Goal: Task Accomplishment & Management: Manage account settings

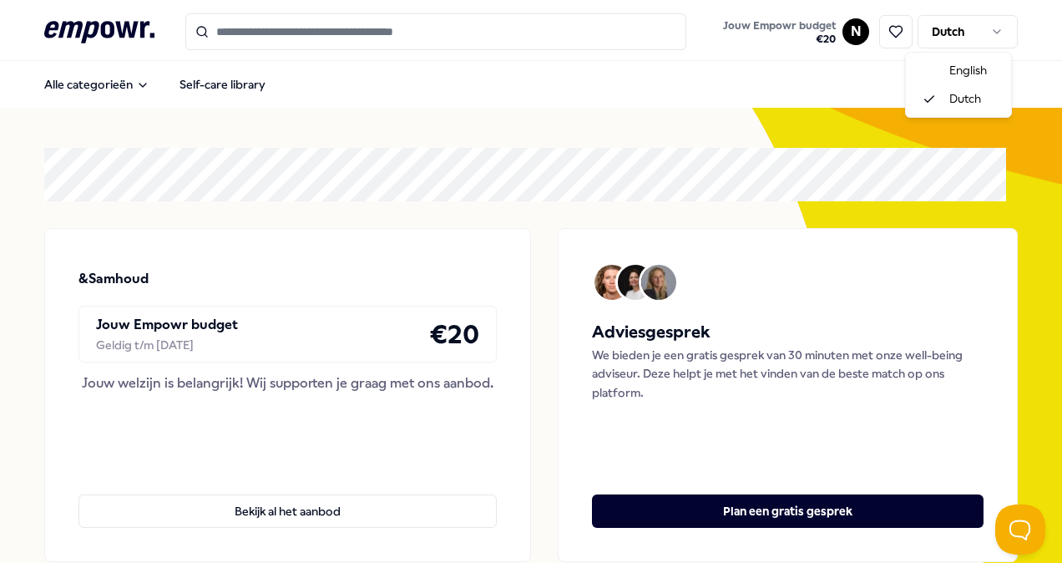
click at [933, 38] on html ".empowr-logo_svg__cls-1{fill:#03032f} Jouw Empowr budget € 20 N Dutch Alle cate…" at bounding box center [531, 281] width 1062 height 563
click at [847, 33] on html ".empowr-logo_svg__cls-1{fill:#03032f} Jouw Empowr budget € 20 N Dutch Alle cate…" at bounding box center [531, 281] width 1062 height 563
click at [847, 35] on html ".empowr-logo_svg__cls-1{fill:#03032f} Jouw Empowr budget € 20 N Dutch Alle cate…" at bounding box center [531, 281] width 1062 height 563
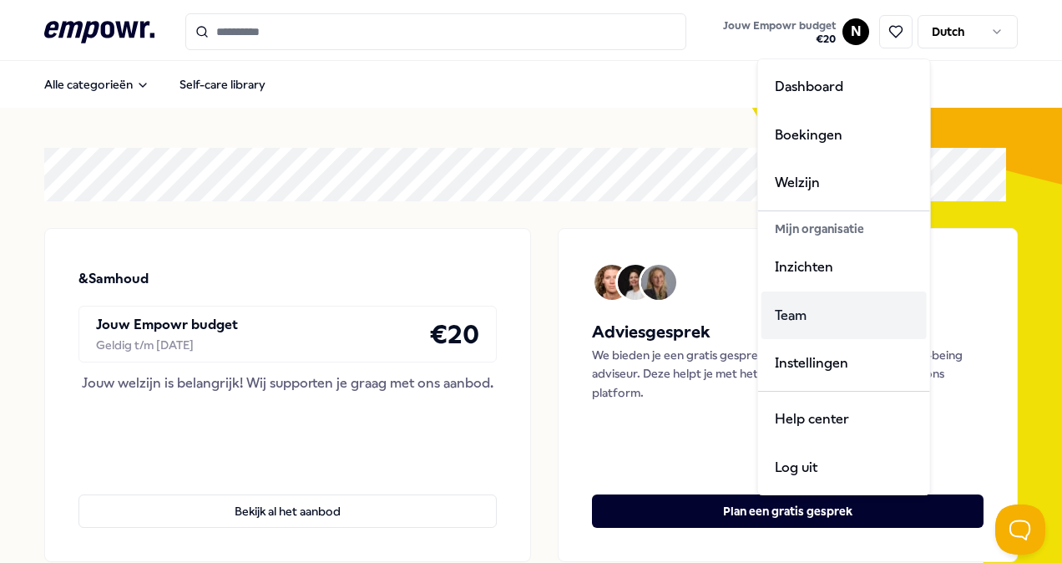
click at [833, 310] on div "Team" at bounding box center [843, 315] width 165 height 48
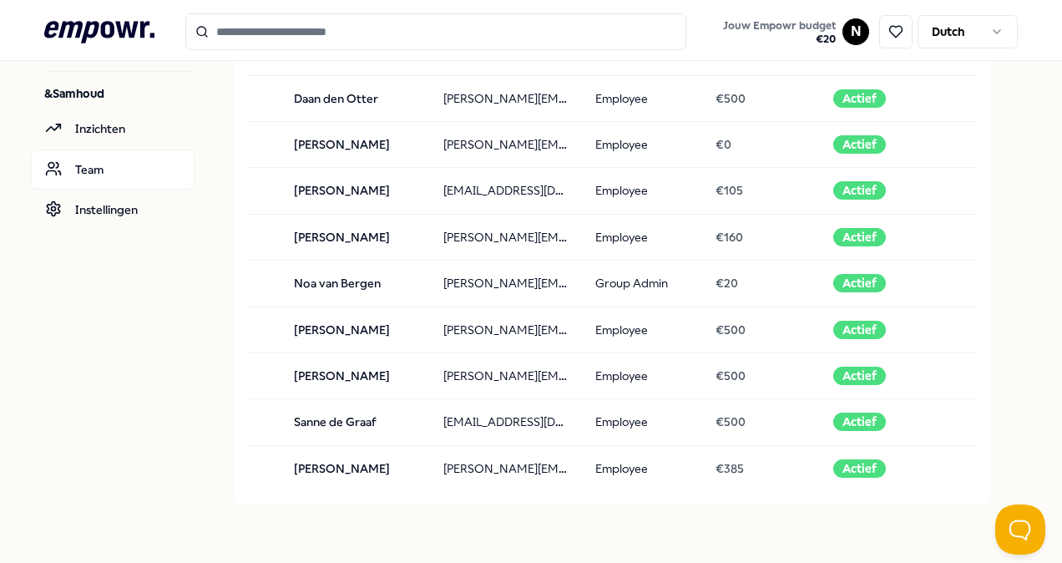
scroll to position [182, 0]
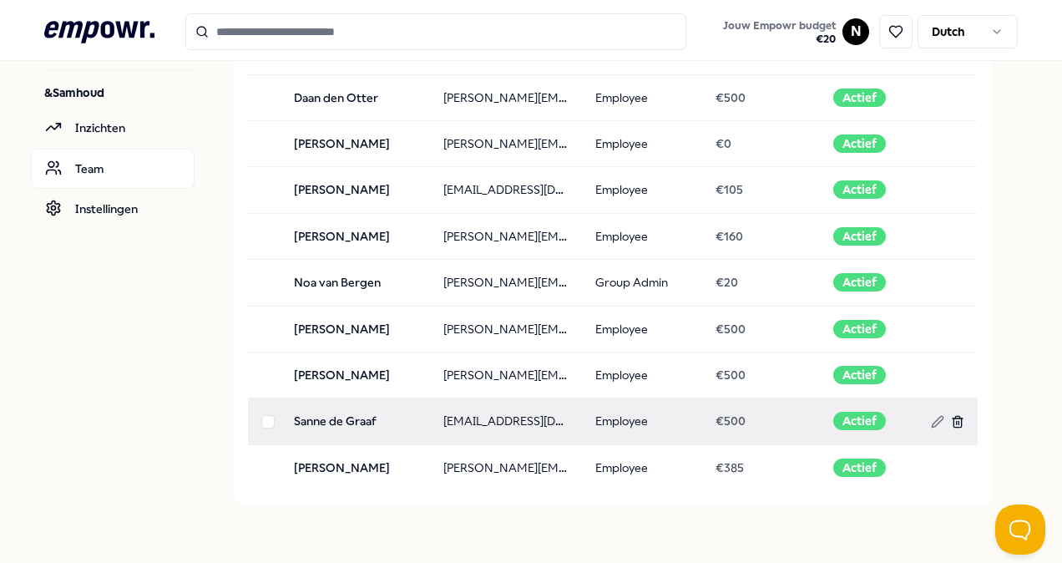
click at [951, 416] on icon at bounding box center [957, 421] width 13 height 13
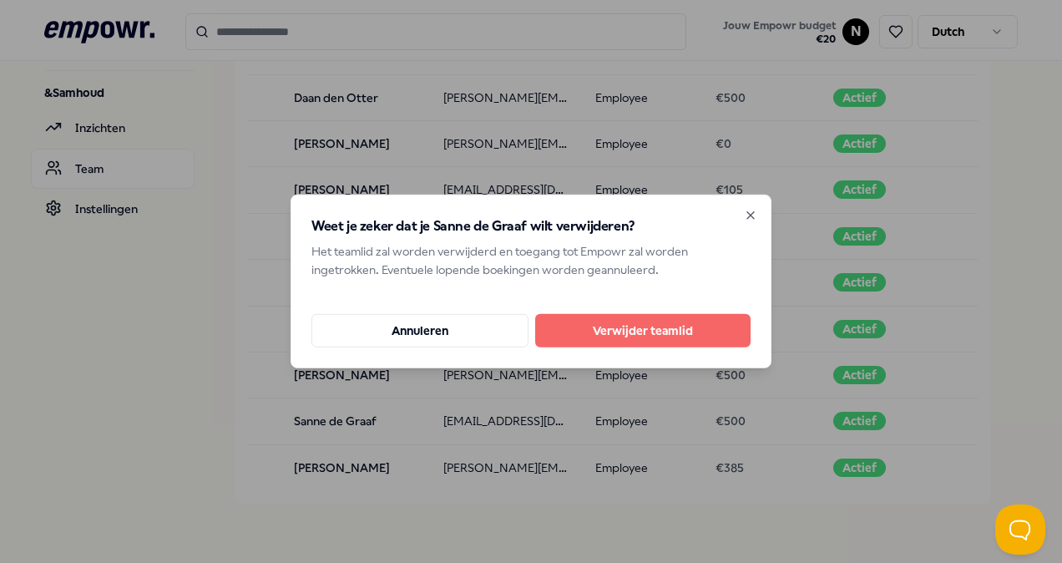
click at [693, 339] on button "Verwijder teamlid" at bounding box center [642, 330] width 215 height 33
